Goal: Transaction & Acquisition: Purchase product/service

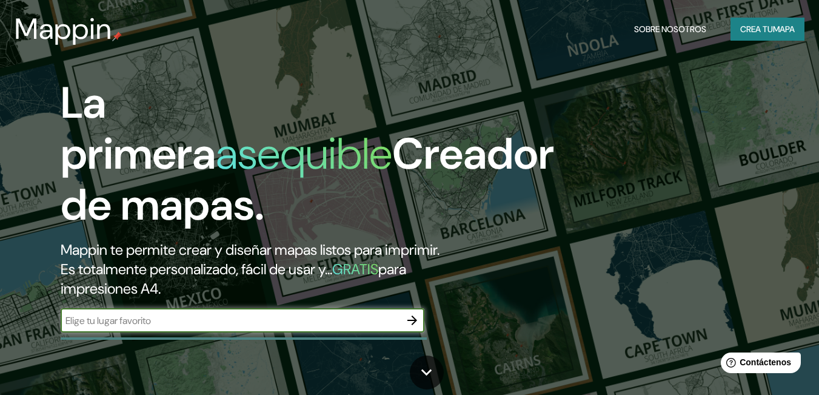
click at [212, 327] on input "text" at bounding box center [231, 320] width 340 height 14
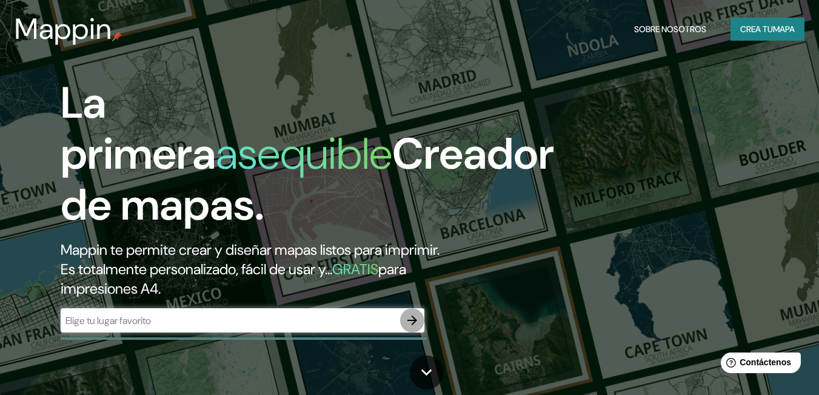
click at [414, 317] on icon "button" at bounding box center [412, 320] width 15 height 15
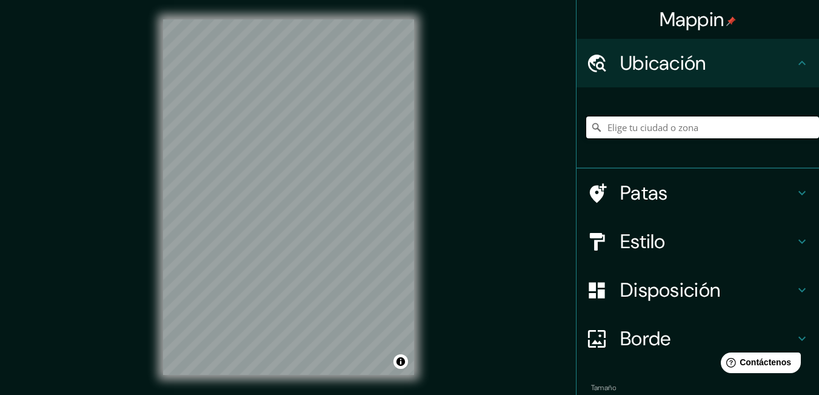
click at [674, 127] on input "Elige tu ciudad o zona" at bounding box center [702, 127] width 233 height 22
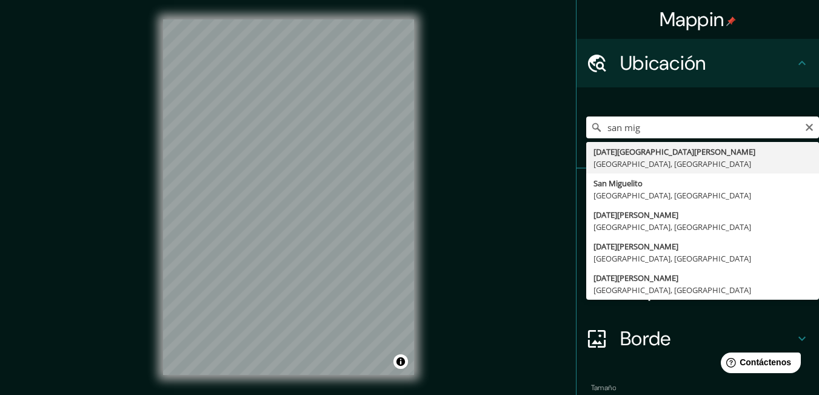
type input "San Miguel de Tucumán, Provincia de Tucumán, Argentina"
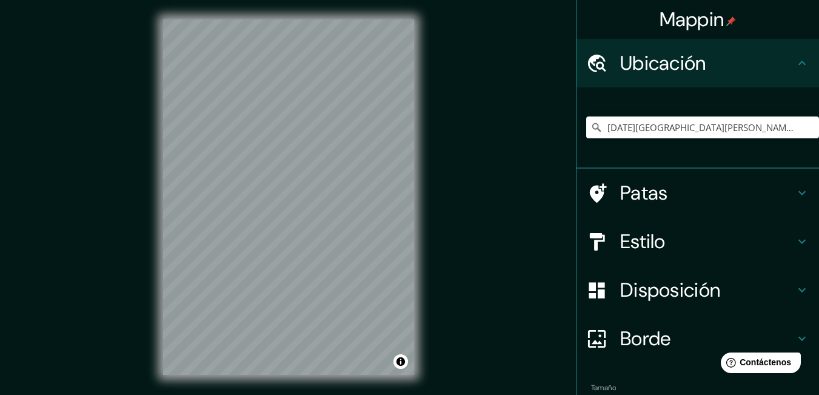
click at [799, 241] on icon at bounding box center [802, 241] width 15 height 15
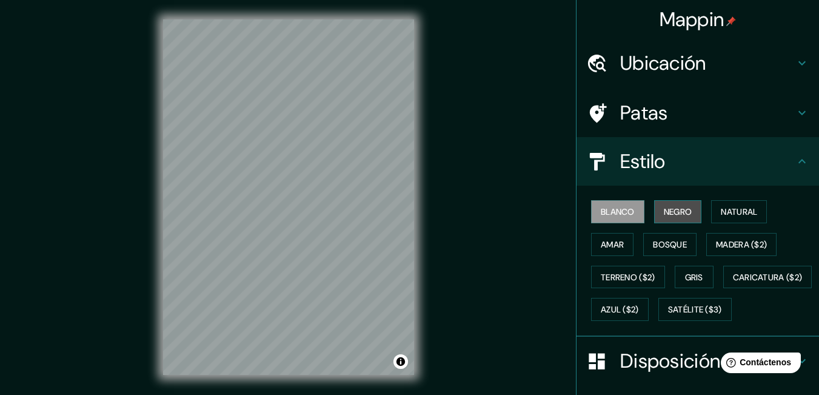
click at [664, 207] on font "Negro" at bounding box center [678, 211] width 28 height 11
click at [605, 210] on font "Blanco" at bounding box center [618, 211] width 34 height 11
click at [737, 212] on font "Natural" at bounding box center [739, 211] width 36 height 11
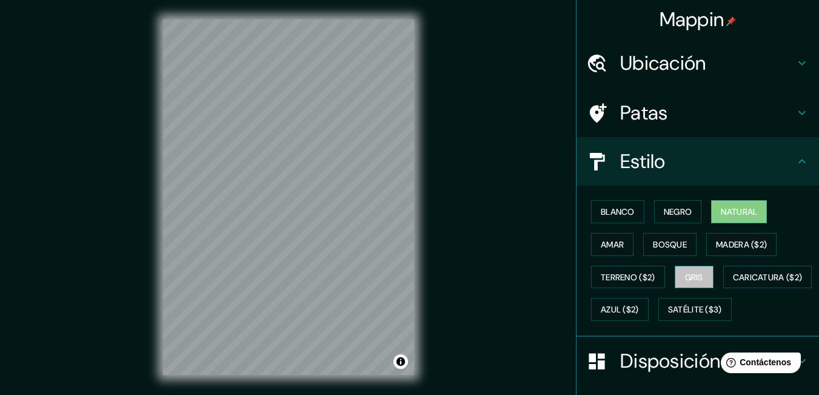
click at [685, 276] on font "Gris" at bounding box center [694, 277] width 18 height 11
click at [654, 215] on button "Negro" at bounding box center [678, 211] width 48 height 23
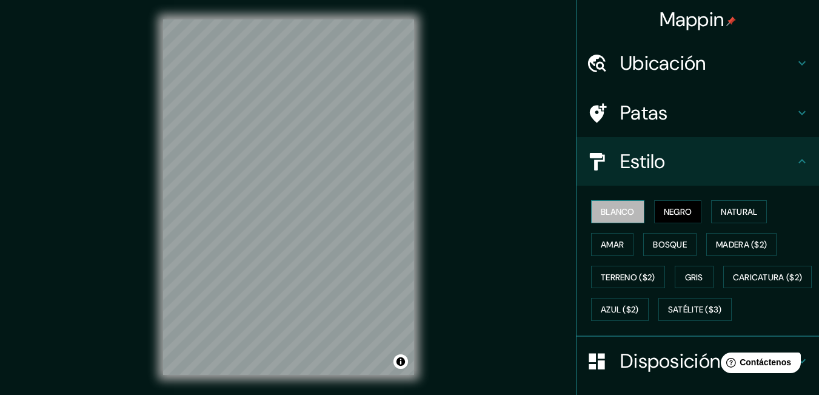
click at [626, 213] on font "Blanco" at bounding box center [618, 211] width 34 height 11
click at [685, 273] on font "Gris" at bounding box center [694, 277] width 18 height 11
click at [668, 213] on font "Negro" at bounding box center [678, 211] width 28 height 11
click at [627, 212] on font "Blanco" at bounding box center [618, 211] width 34 height 11
click at [691, 276] on font "Gris" at bounding box center [694, 277] width 18 height 11
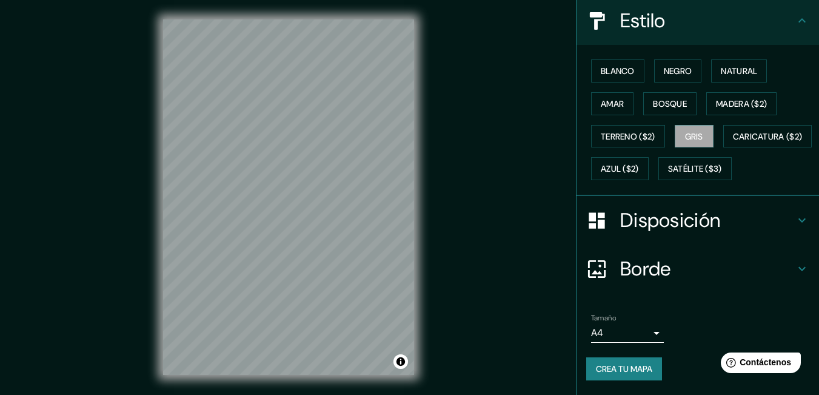
click at [738, 212] on h4 "Disposición" at bounding box center [707, 220] width 175 height 24
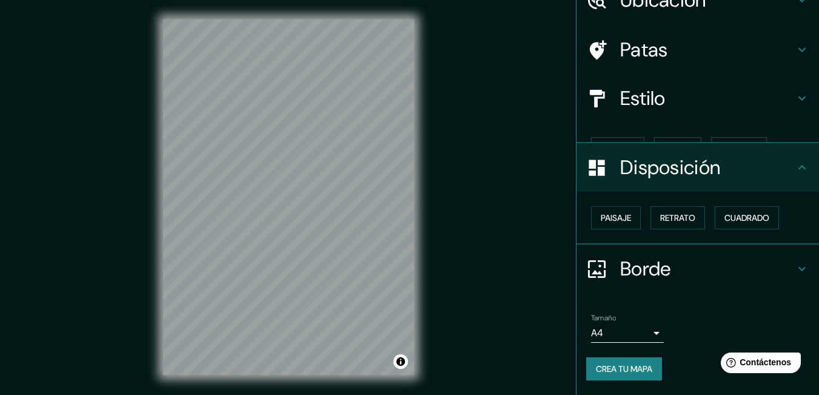
scroll to position [42, 0]
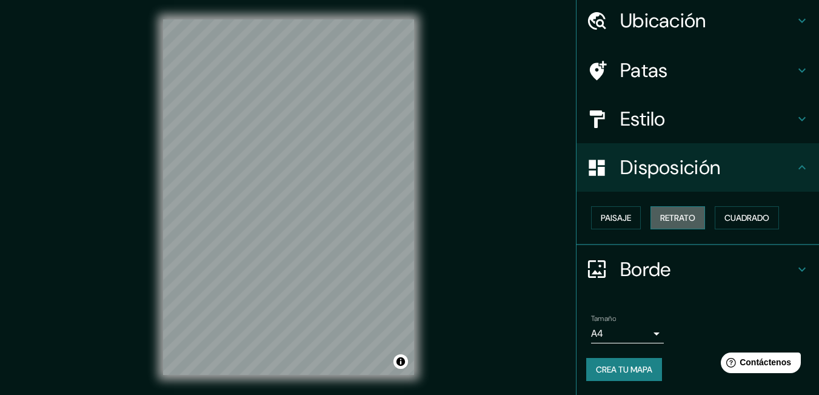
click at [661, 218] on font "Retrato" at bounding box center [677, 217] width 35 height 11
click at [613, 219] on font "Paisaje" at bounding box center [616, 217] width 30 height 11
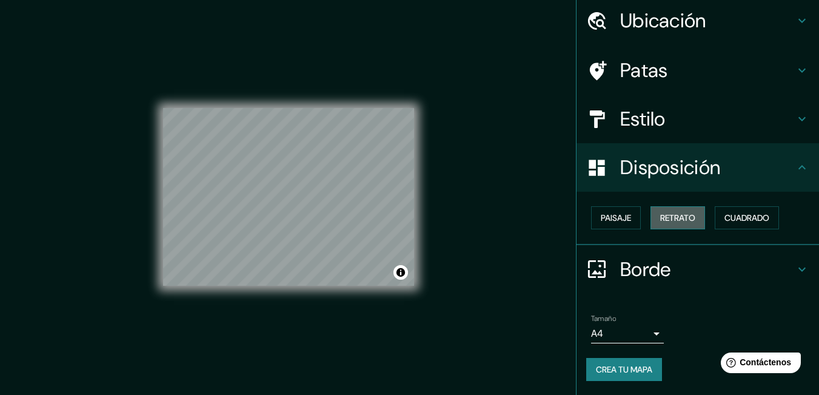
click at [651, 218] on button "Retrato" at bounding box center [678, 217] width 55 height 23
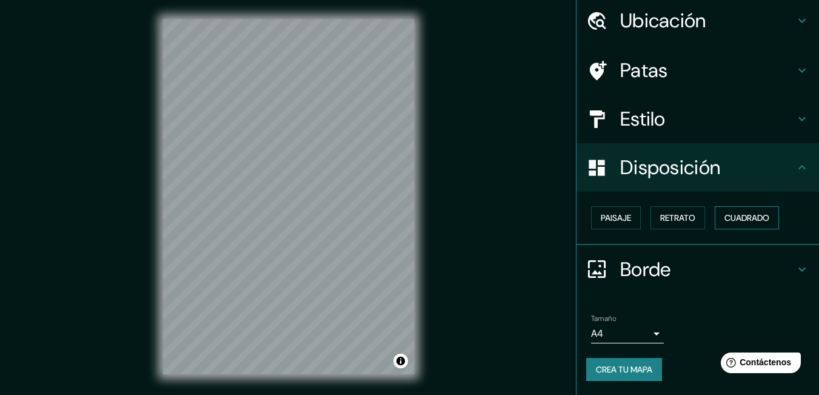
click at [737, 218] on font "Cuadrado" at bounding box center [747, 217] width 45 height 11
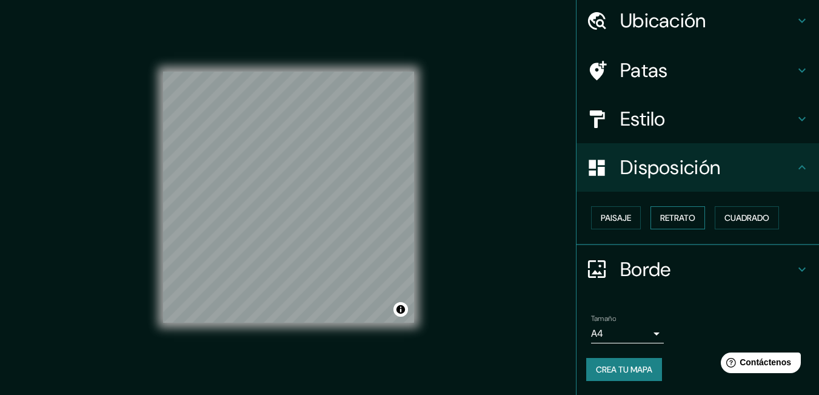
click at [691, 221] on button "Retrato" at bounding box center [678, 217] width 55 height 23
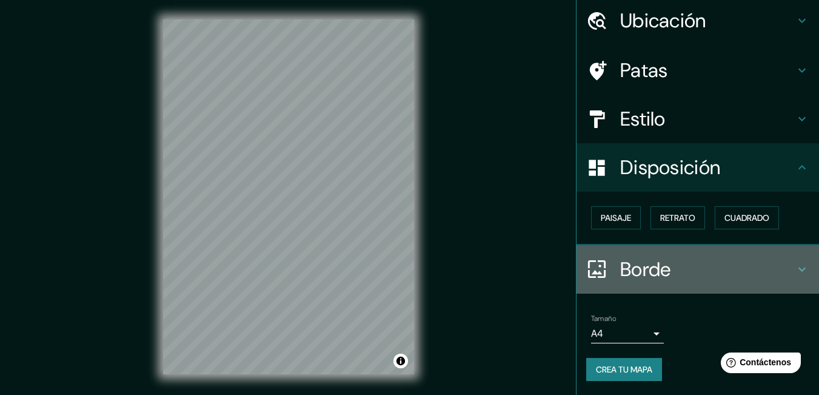
click at [696, 264] on h4 "Borde" at bounding box center [707, 269] width 175 height 24
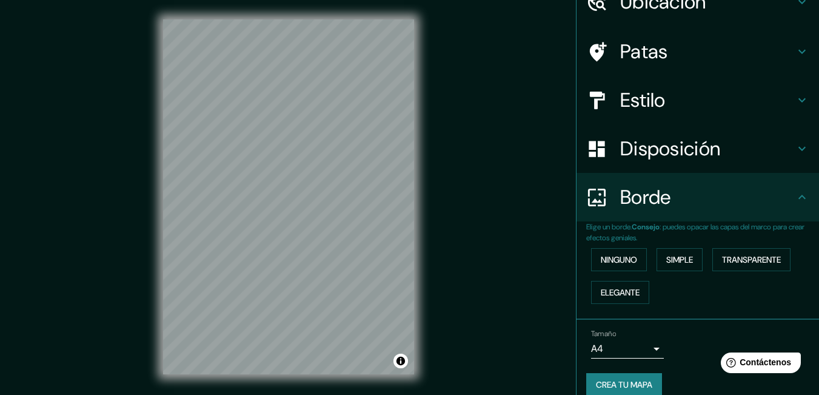
scroll to position [76, 0]
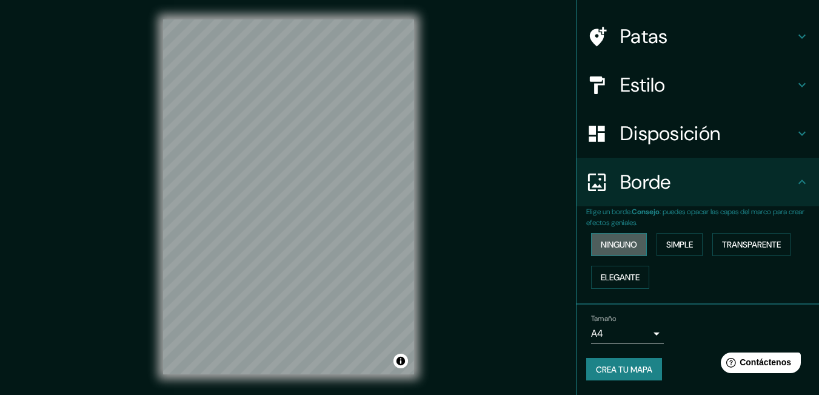
click at [634, 249] on button "Ninguno" at bounding box center [619, 244] width 56 height 23
click at [669, 246] on font "Simple" at bounding box center [679, 244] width 27 height 11
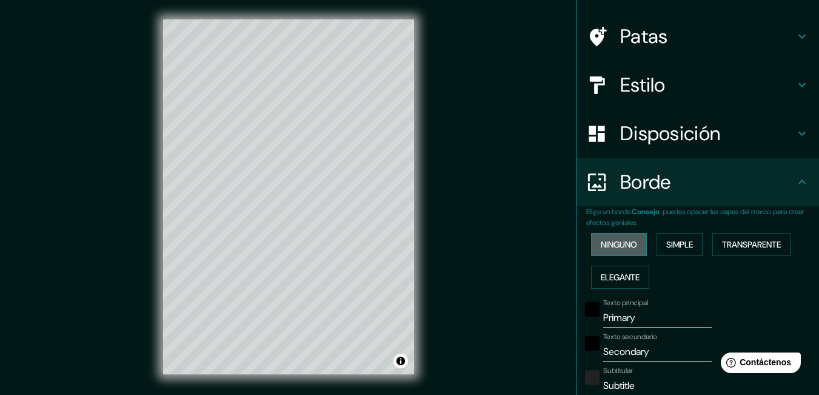
click at [631, 247] on button "Ninguno" at bounding box center [619, 244] width 56 height 23
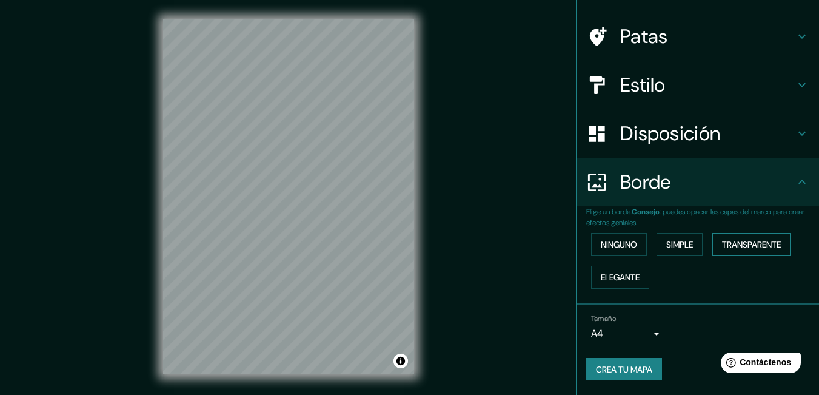
click at [739, 238] on font "Transparente" at bounding box center [751, 244] width 59 height 16
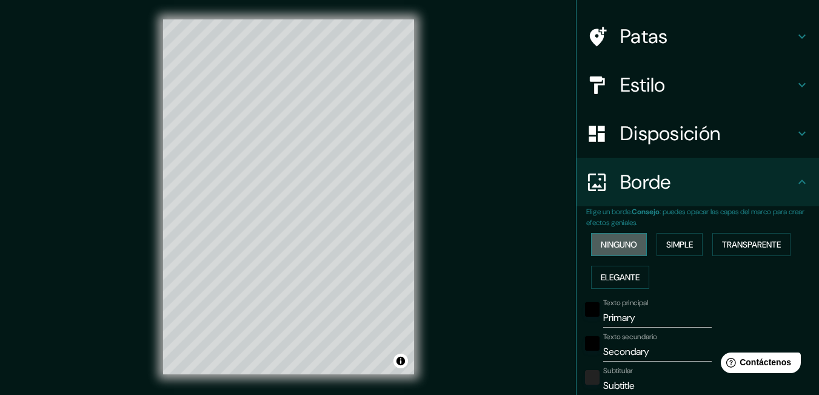
click at [624, 244] on font "Ninguno" at bounding box center [619, 244] width 36 height 11
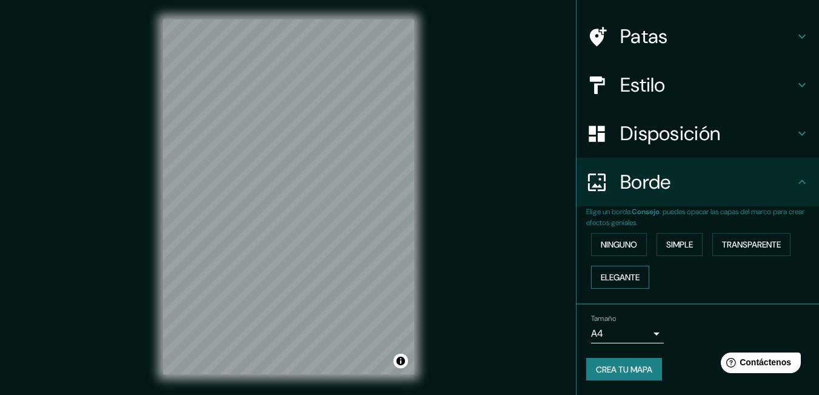
click at [629, 267] on button "Elegante" at bounding box center [620, 277] width 58 height 23
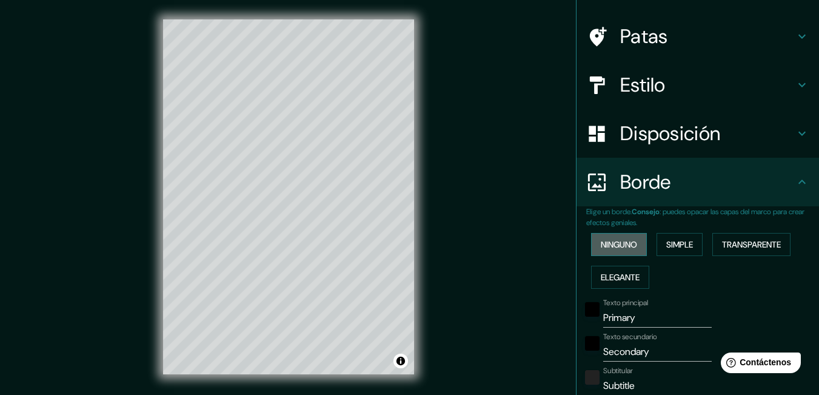
click at [627, 244] on font "Ninguno" at bounding box center [619, 244] width 36 height 11
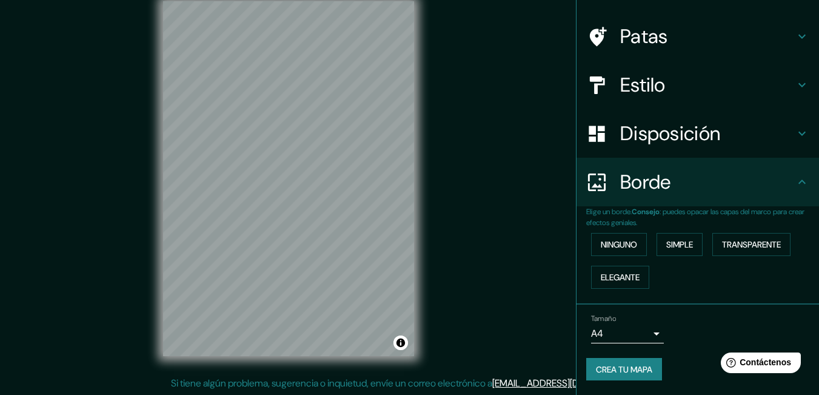
scroll to position [28, 0]
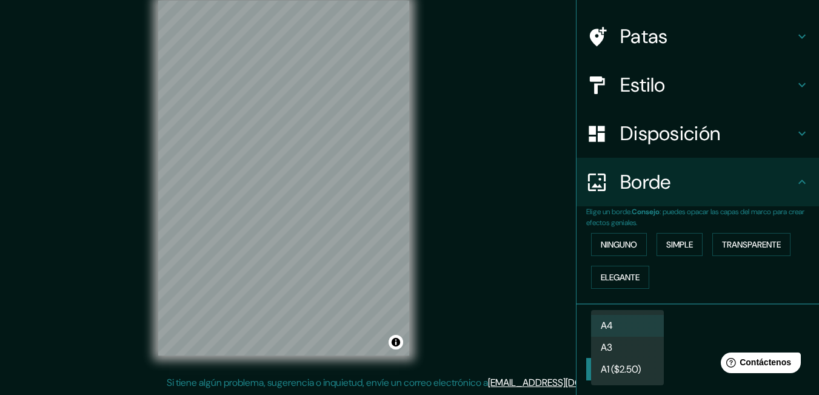
click at [645, 332] on body "Mappin Ubicación San Miguel de Tucumán, Provincia de Tucumán, Argentina Patas E…" at bounding box center [409, 178] width 819 height 395
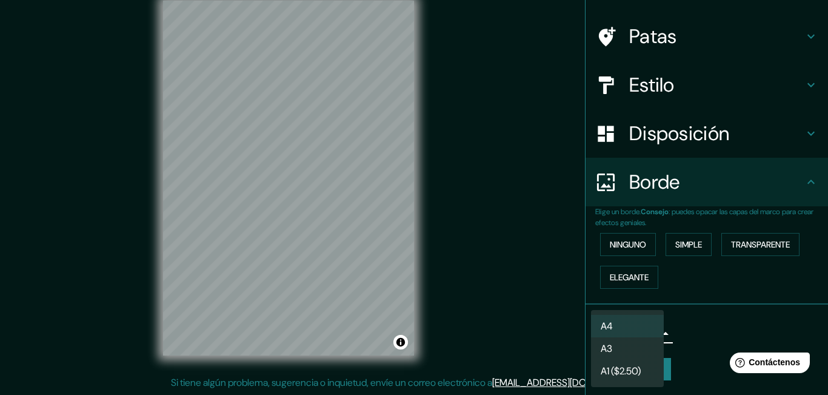
click at [635, 342] on li "A3" at bounding box center [627, 348] width 73 height 22
type input "a4"
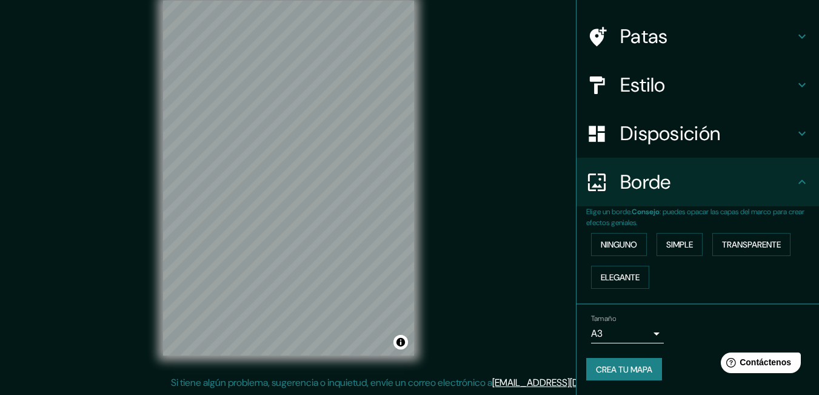
scroll to position [0, 0]
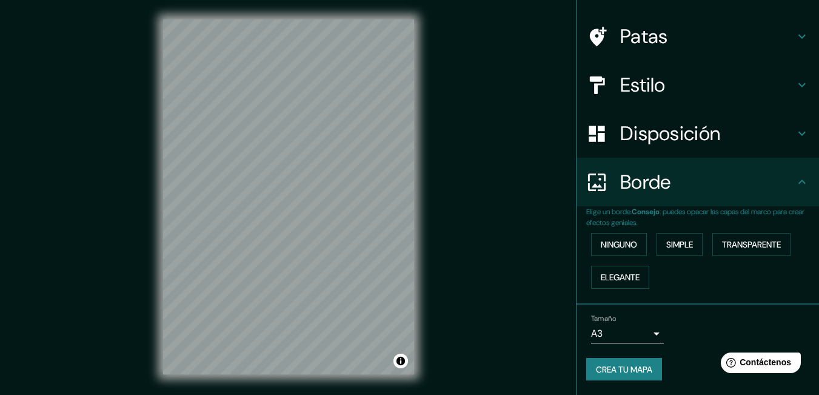
click at [613, 364] on font "Crea tu mapa" at bounding box center [624, 369] width 56 height 11
click at [615, 369] on font "Crea tu mapa" at bounding box center [624, 369] width 56 height 11
click at [631, 367] on font "Crea tu mapa" at bounding box center [624, 369] width 56 height 11
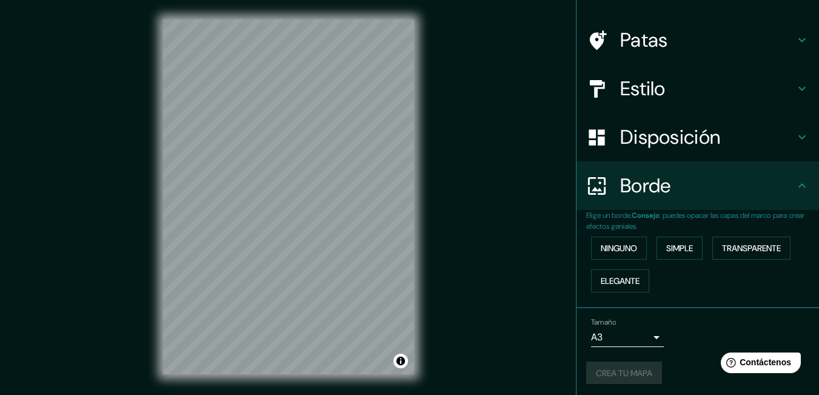
scroll to position [76, 0]
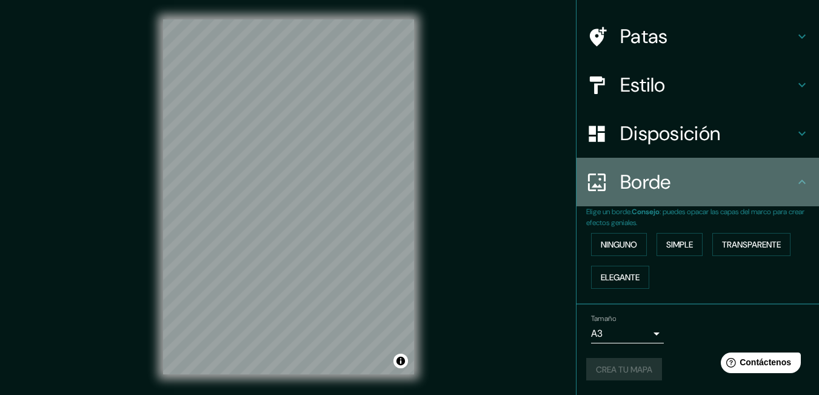
click at [712, 192] on h4 "Borde" at bounding box center [707, 182] width 175 height 24
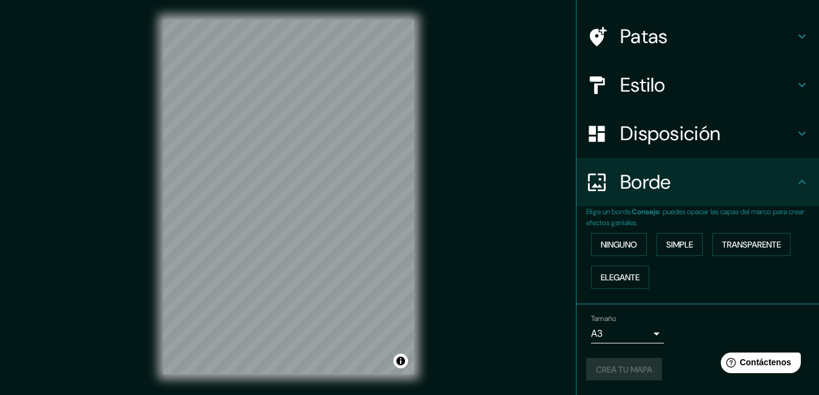
click at [785, 187] on h4 "Borde" at bounding box center [707, 182] width 175 height 24
click at [609, 244] on font "Ninguno" at bounding box center [619, 244] width 36 height 11
click at [657, 245] on button "Simple" at bounding box center [680, 244] width 46 height 23
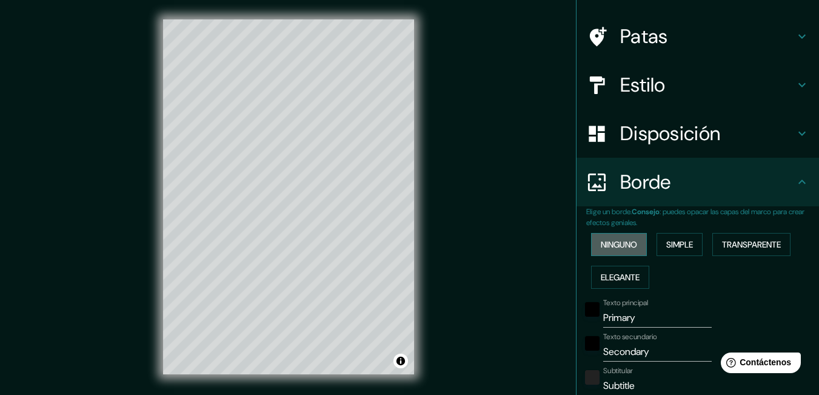
click at [634, 246] on button "Ninguno" at bounding box center [619, 244] width 56 height 23
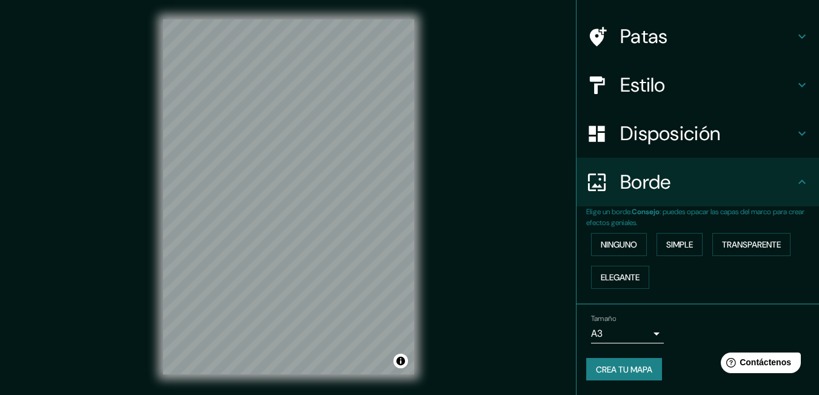
click at [641, 364] on font "Crea tu mapa" at bounding box center [624, 369] width 56 height 11
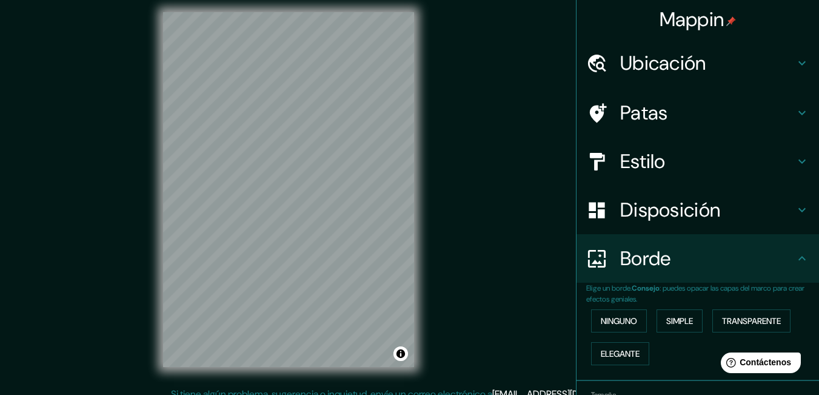
scroll to position [28, 0]
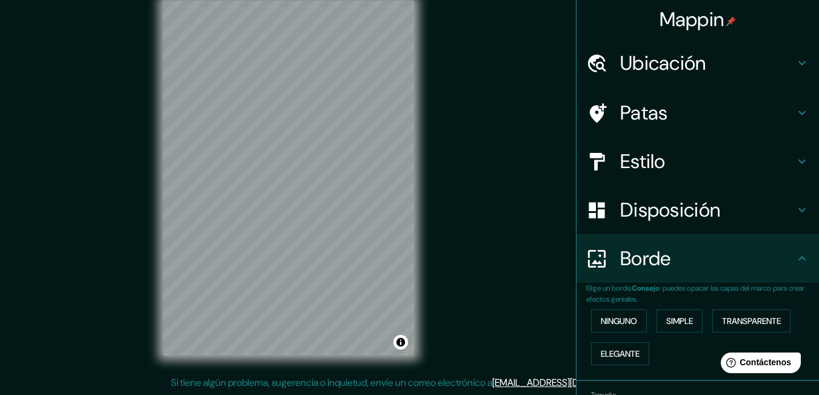
drag, startPoint x: 489, startPoint y: 330, endPoint x: 514, endPoint y: 330, distance: 24.9
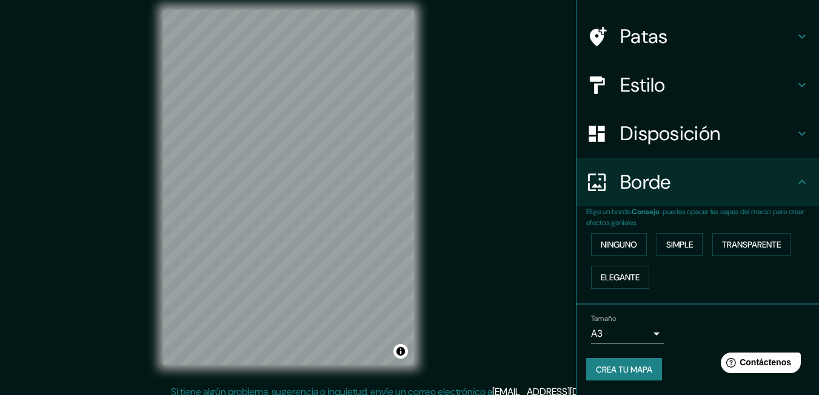
scroll to position [0, 0]
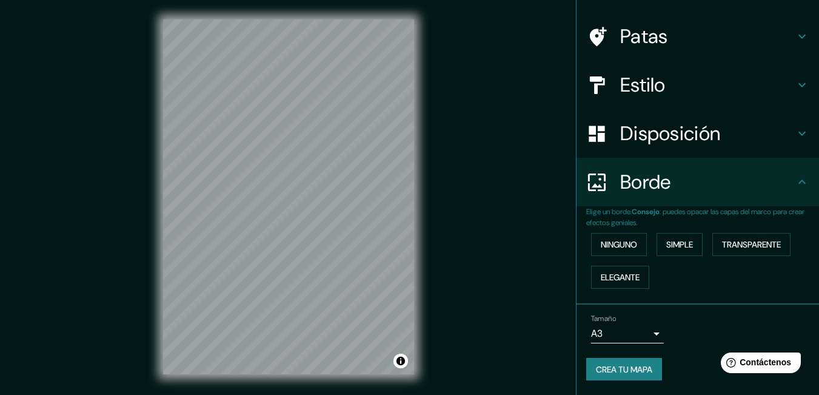
click at [601, 366] on font "Crea tu mapa" at bounding box center [624, 369] width 56 height 11
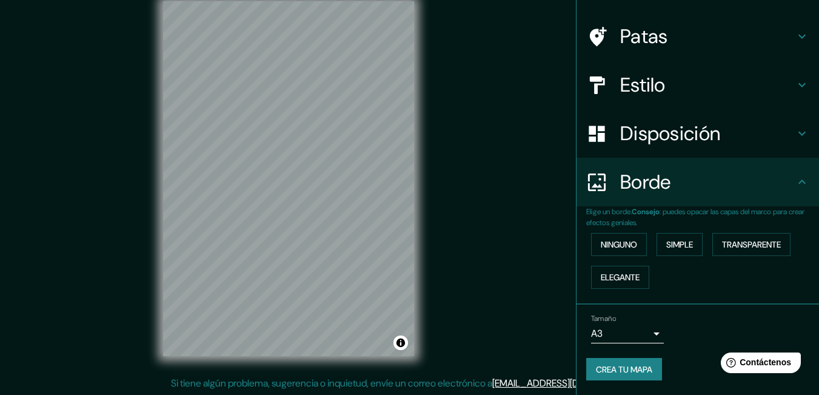
scroll to position [28, 0]
click at [625, 364] on font "Crea tu mapa" at bounding box center [624, 369] width 56 height 11
click at [625, 364] on div "Crea tu mapa" at bounding box center [697, 369] width 223 height 23
click at [547, 376] on font "[EMAIL_ADDRESS][DOMAIN_NAME]" at bounding box center [567, 382] width 150 height 13
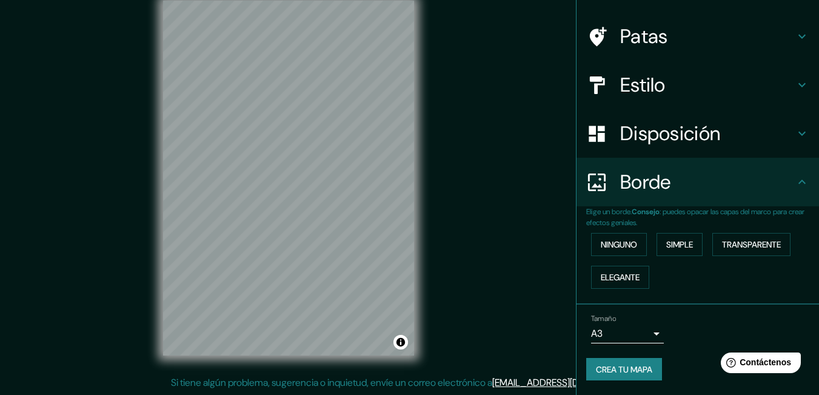
click at [558, 376] on font "[EMAIL_ADDRESS][DOMAIN_NAME]" at bounding box center [567, 382] width 150 height 13
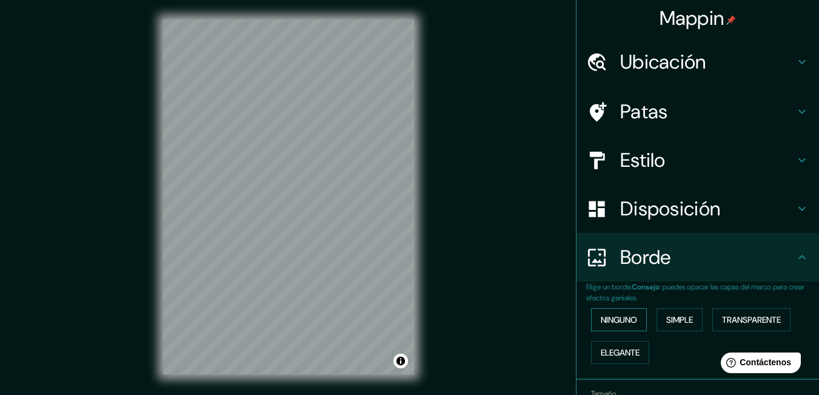
scroll to position [0, 0]
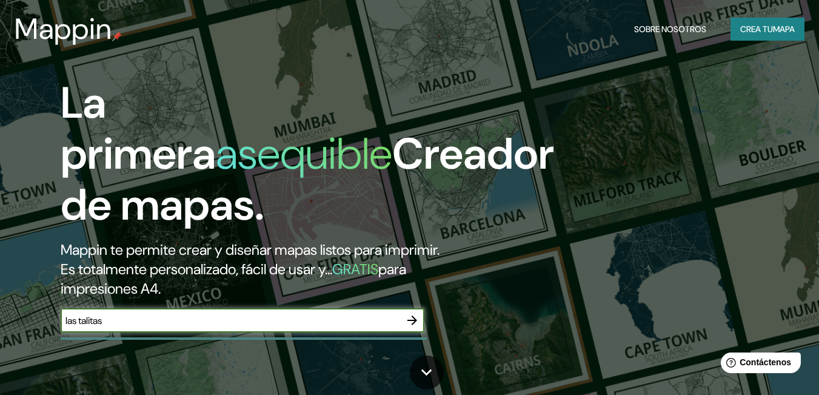
type input "las talitas"
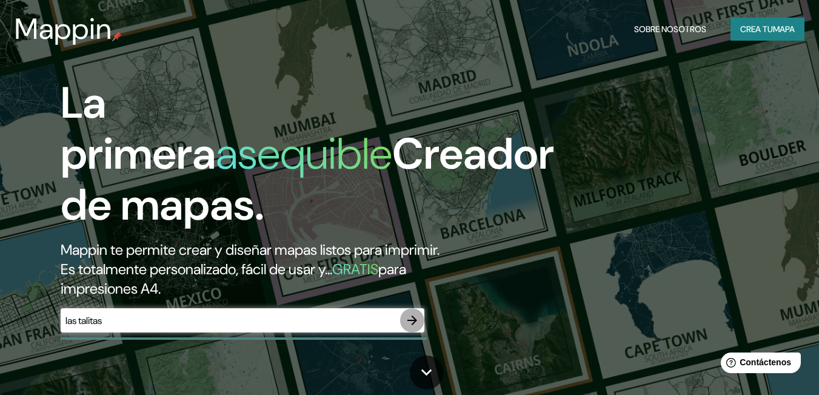
click at [410, 319] on icon "button" at bounding box center [412, 320] width 15 height 15
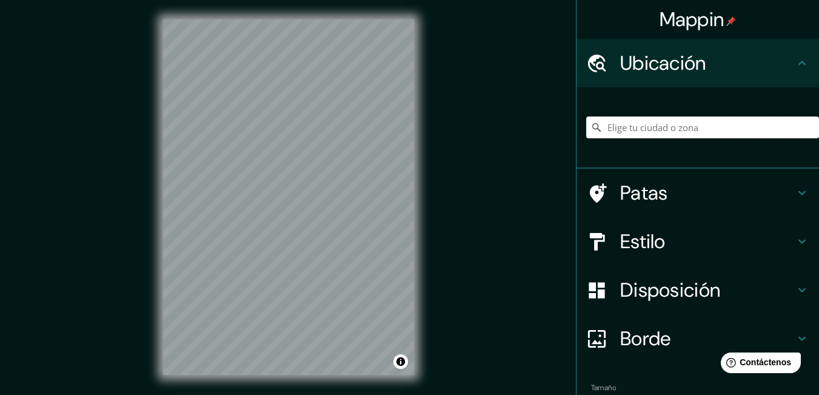
click at [645, 133] on input "Elige tu ciudad o zona" at bounding box center [702, 127] width 233 height 22
type input "[GEOGRAPHIC_DATA], [GEOGRAPHIC_DATA], [GEOGRAPHIC_DATA]"
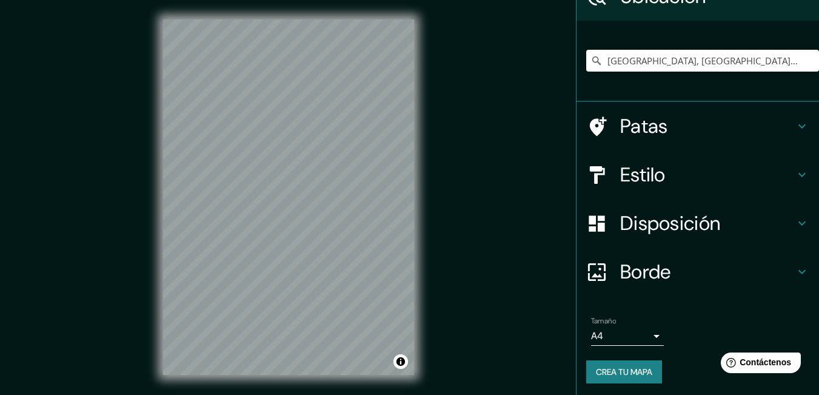
scroll to position [70, 0]
